Goal: Information Seeking & Learning: Check status

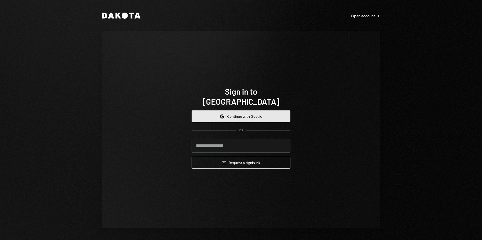
click at [261, 115] on button "Google Continue with Google" at bounding box center [240, 117] width 99 height 12
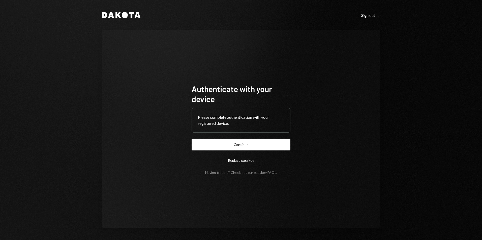
click at [265, 142] on button "Continue" at bounding box center [240, 145] width 99 height 12
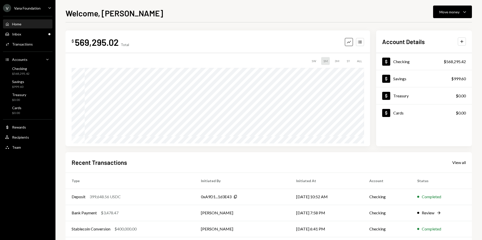
click at [43, 8] on div "V Vana Foundation Caret Down" at bounding box center [27, 8] width 55 height 8
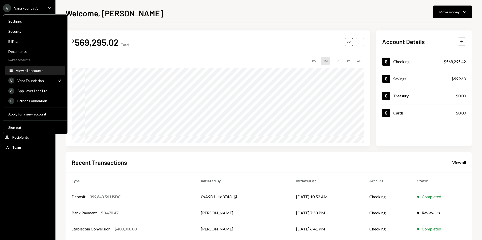
click at [36, 70] on div "View all accounts" at bounding box center [39, 71] width 46 height 4
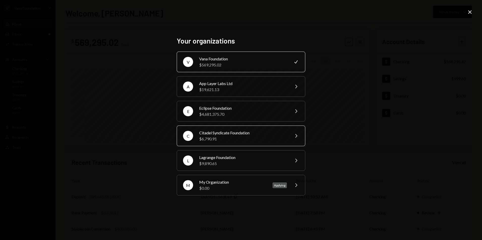
click at [229, 131] on div "Citadel Syndicate Foundation" at bounding box center [243, 133] width 88 height 6
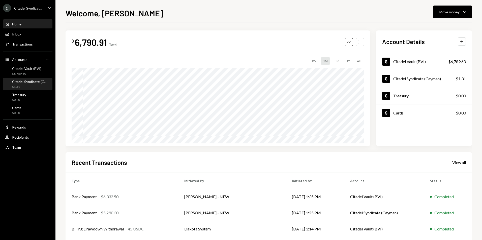
click at [29, 86] on div "$1.31" at bounding box center [29, 87] width 34 height 4
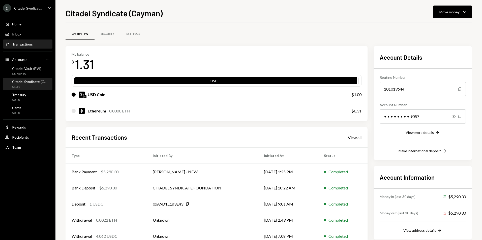
click at [35, 43] on div "Activities Transactions" at bounding box center [27, 44] width 45 height 5
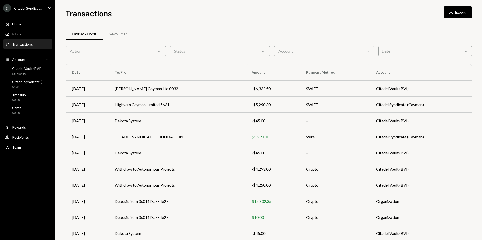
click at [199, 51] on div "Status Chevron Down" at bounding box center [220, 51] width 100 height 10
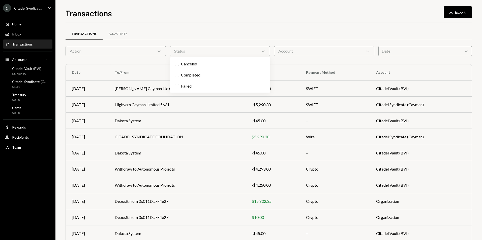
click at [337, 56] on div "Transactions All Activity Action Chevron Down Status Chevron Down Account Chevr…" at bounding box center [268, 146] width 406 height 232
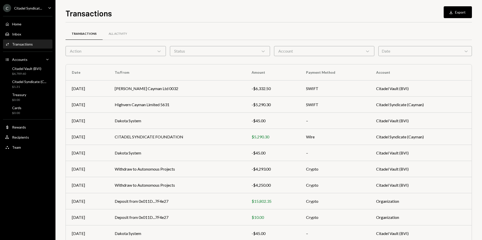
click at [338, 52] on div "Account Chevron Down" at bounding box center [324, 51] width 100 height 10
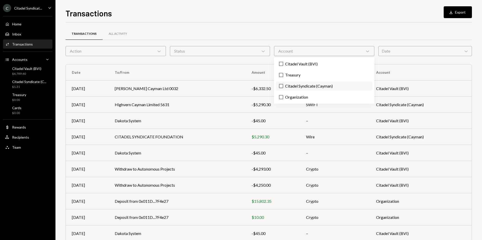
click at [280, 85] on button "Citadel Syndicate (Cayman)" at bounding box center [281, 86] width 4 height 4
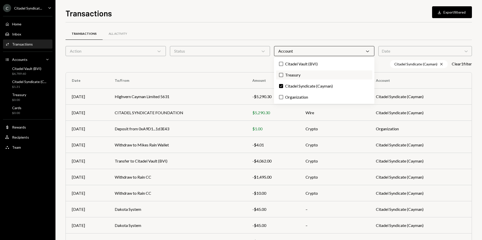
click at [282, 76] on button "Treasury" at bounding box center [281, 75] width 4 height 4
click at [282, 76] on button "Check" at bounding box center [281, 75] width 4 height 4
click at [282, 88] on button "Check" at bounding box center [281, 86] width 4 height 4
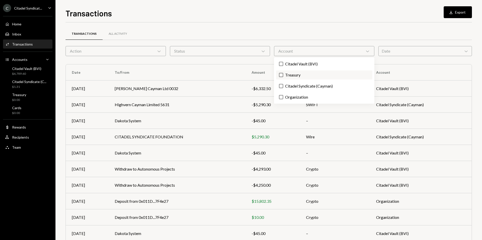
click at [281, 75] on button "Treasury" at bounding box center [281, 75] width 4 height 4
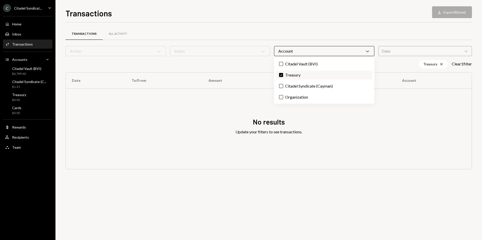
click at [282, 76] on button "Check" at bounding box center [281, 75] width 4 height 4
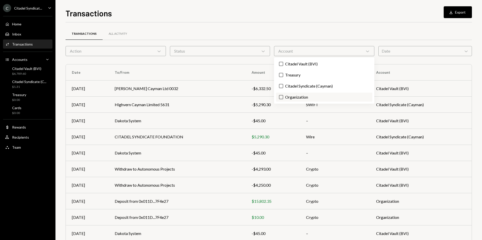
click at [281, 98] on button "Organization" at bounding box center [281, 97] width 4 height 4
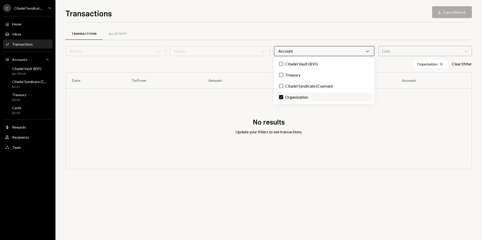
click at [281, 95] on button "Check" at bounding box center [281, 97] width 4 height 4
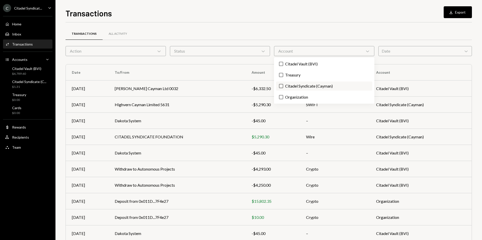
click at [281, 86] on button "Citadel Syndicate (Cayman)" at bounding box center [281, 86] width 4 height 4
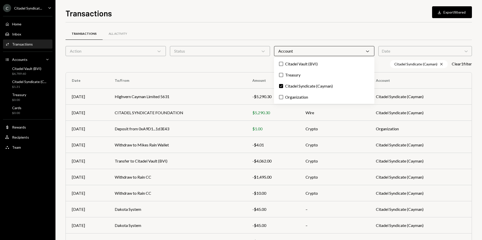
click at [336, 21] on div "Transactions Download Export filtered Transactions All Activity Action Chevron …" at bounding box center [268, 123] width 406 height 233
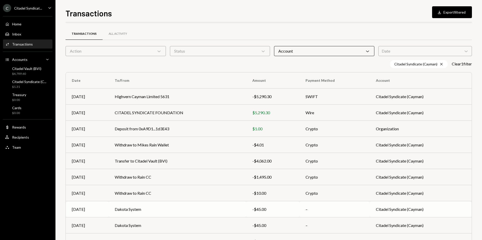
scroll to position [31, 0]
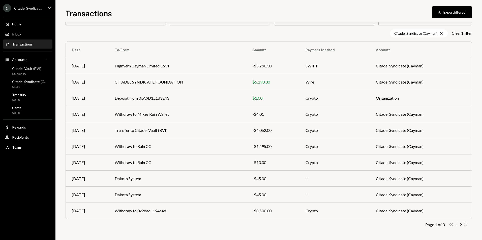
click at [466, 226] on icon "Double Arrow Right" at bounding box center [465, 224] width 5 height 5
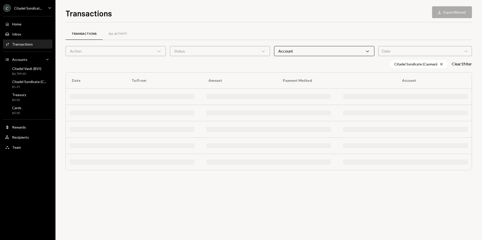
scroll to position [0, 0]
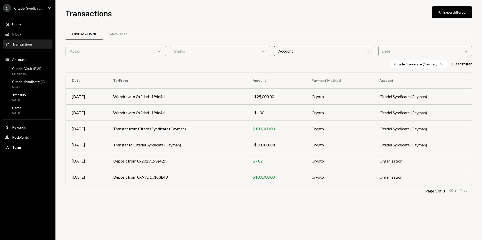
click at [456, 191] on icon "Chevron Left" at bounding box center [455, 191] width 5 height 5
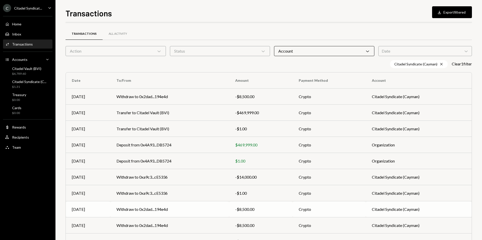
scroll to position [31, 0]
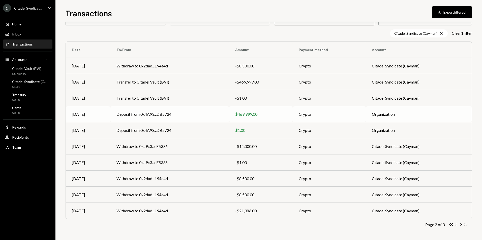
click at [206, 119] on td "Deposit from 0x4A93...DB5724" at bounding box center [169, 114] width 119 height 16
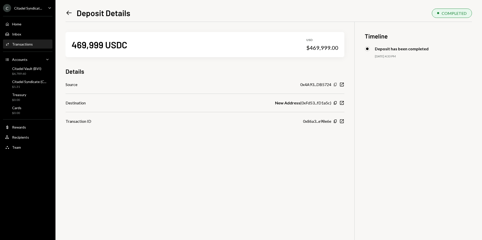
click at [335, 86] on icon "Copy" at bounding box center [335, 85] width 4 height 4
drag, startPoint x: 292, startPoint y: 84, endPoint x: 340, endPoint y: 88, distance: 47.7
click at [340, 88] on div "Source 0x4A93...DB5724 Copy New Window" at bounding box center [204, 85] width 279 height 6
click at [237, 132] on div "469,999 USDC USD $469,999.00 Details Source 0x4A93...DB5724 Copy New Window Des…" at bounding box center [268, 142] width 406 height 240
click at [67, 12] on icon "Left Arrow" at bounding box center [68, 12] width 7 height 7
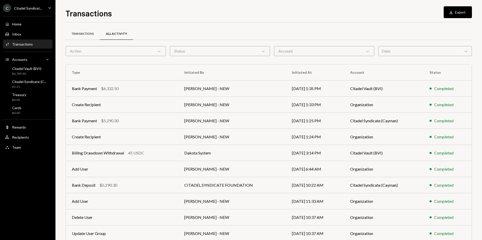
click at [77, 30] on div "Transactions" at bounding box center [82, 34] width 34 height 12
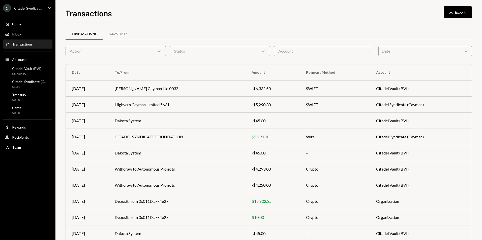
click at [307, 52] on div "Account Chevron Down" at bounding box center [324, 51] width 100 height 10
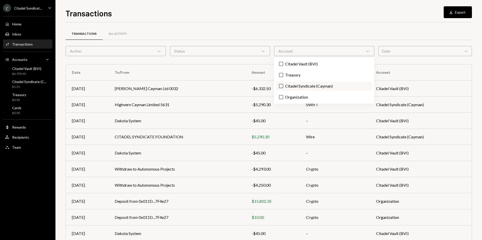
click at [292, 86] on label "Citadel Syndicate (Cayman)" at bounding box center [324, 86] width 96 height 9
click at [283, 86] on button "Citadel Syndicate (Cayman)" at bounding box center [281, 86] width 4 height 4
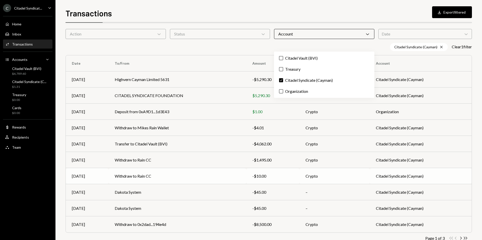
scroll to position [31, 0]
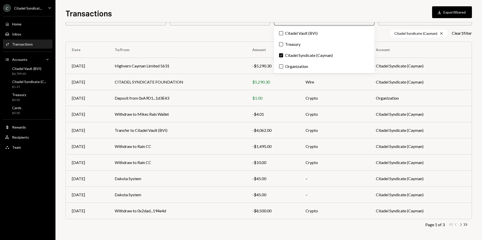
click at [462, 226] on icon "Chevron Right" at bounding box center [460, 224] width 5 height 5
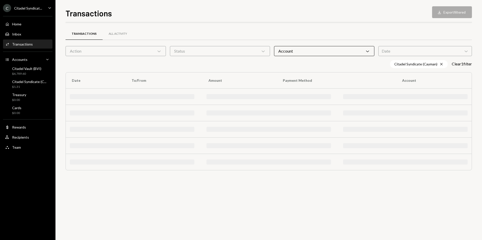
scroll to position [0, 0]
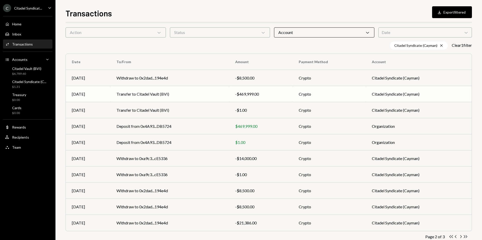
scroll to position [31, 0]
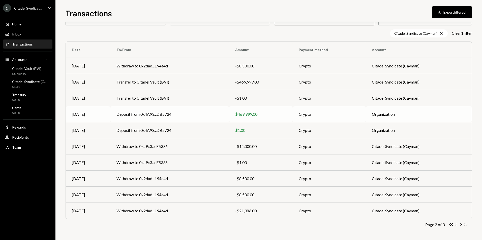
click at [158, 113] on td "Deposit from 0x4A93...DB5724" at bounding box center [169, 114] width 119 height 16
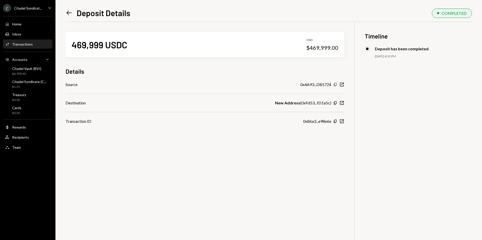
click at [335, 87] on div "Copy New Window" at bounding box center [338, 84] width 11 height 5
click at [334, 85] on icon "Copy" at bounding box center [335, 85] width 4 height 4
